Goal: Transaction & Acquisition: Purchase product/service

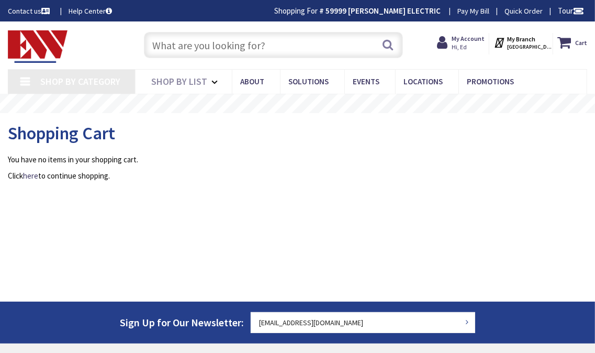
click at [182, 44] on input "text" at bounding box center [273, 45] width 259 height 26
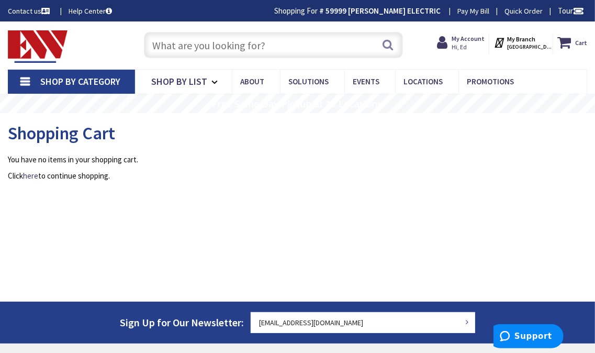
paste input "DH362URK"
type input "DH362URK"
type input "[GEOGRAPHIC_DATA], [GEOGRAPHIC_DATA]"
type input "DH362URK"
click at [388, 43] on button "Search" at bounding box center [389, 45] width 14 height 24
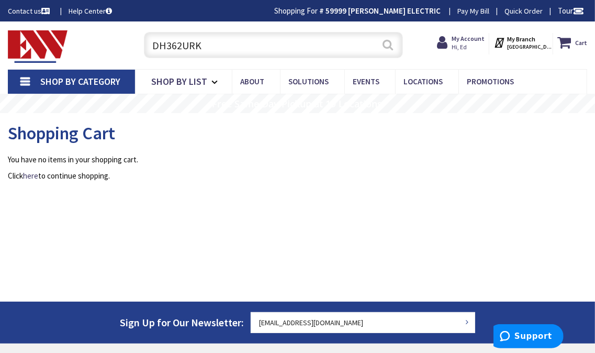
click at [388, 44] on button "Search" at bounding box center [389, 45] width 14 height 24
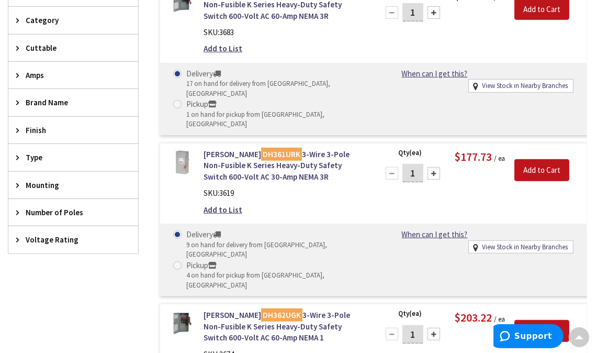
scroll to position [1, 0]
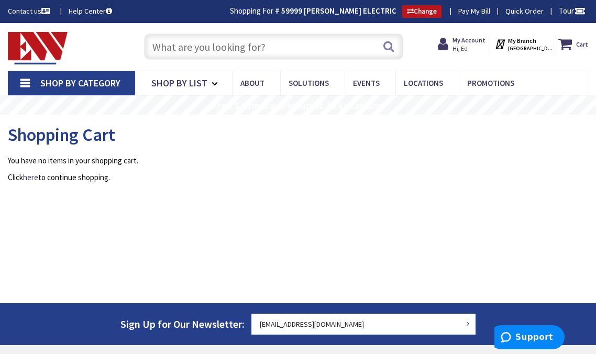
click at [164, 53] on input "text" at bounding box center [273, 47] width 259 height 26
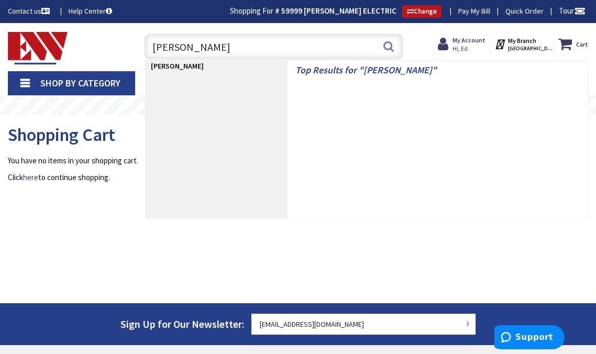
type input "Bell Box"
